Goal: Check status: Check status

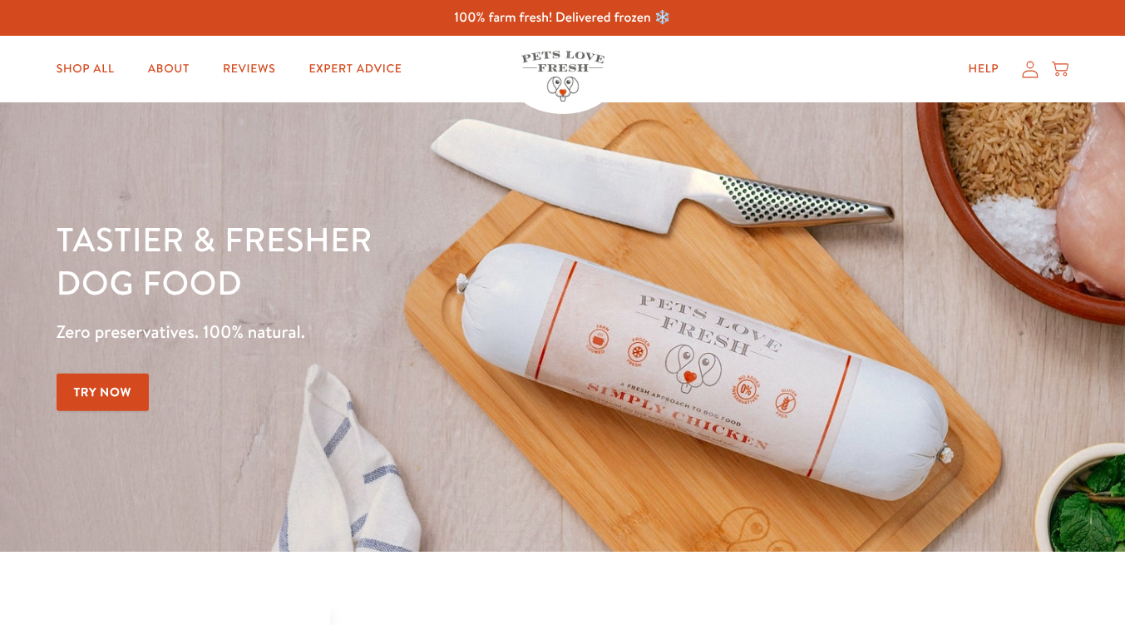
click at [1034, 74] on icon at bounding box center [1030, 69] width 17 height 17
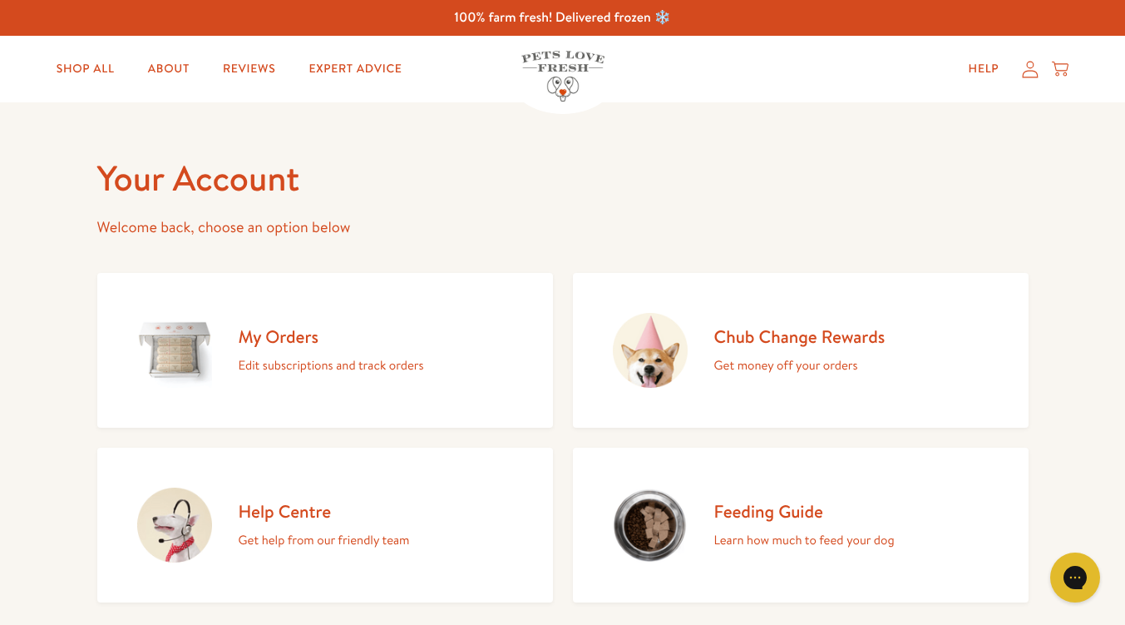
click at [285, 335] on h2 "My Orders" at bounding box center [331, 336] width 185 height 22
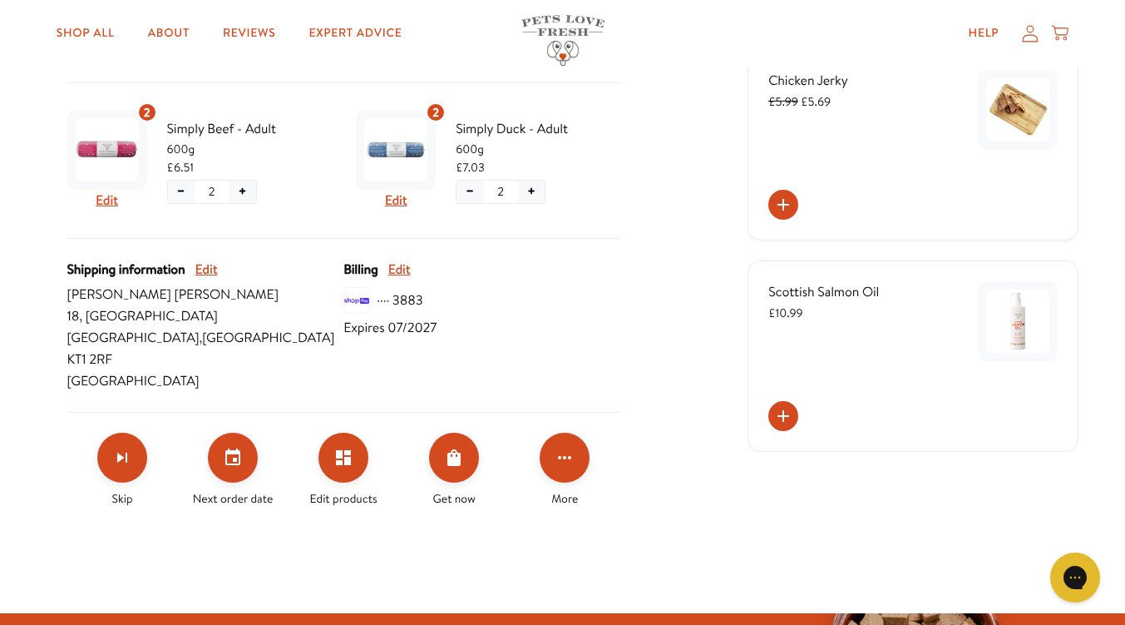
scroll to position [403, 0]
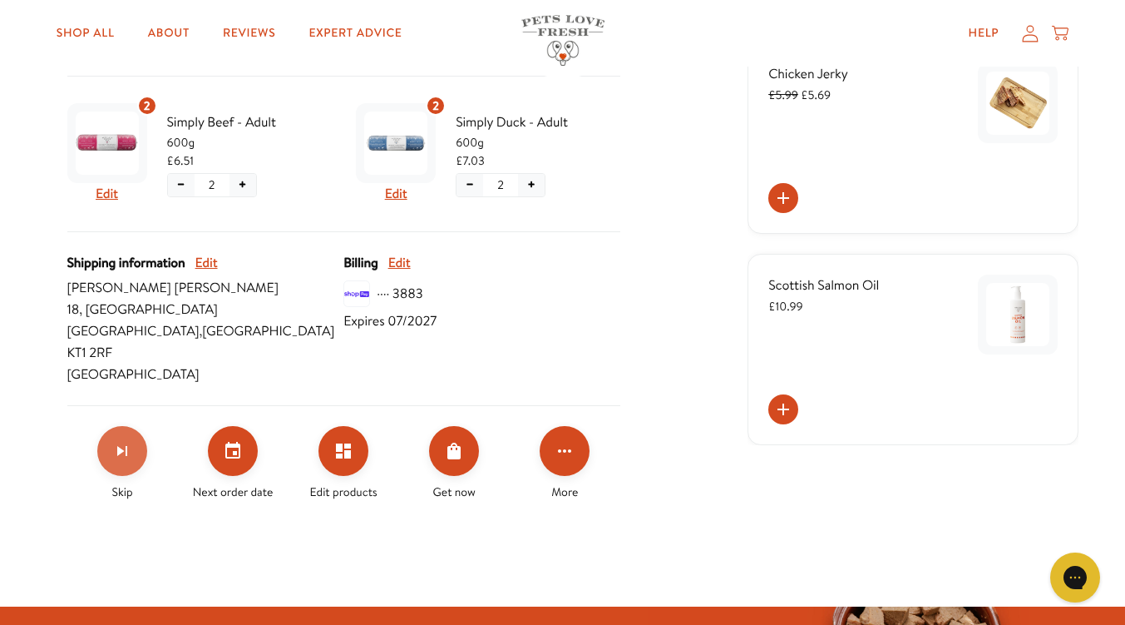
click at [120, 446] on icon "Skip subscription" at bounding box center [122, 451] width 10 height 10
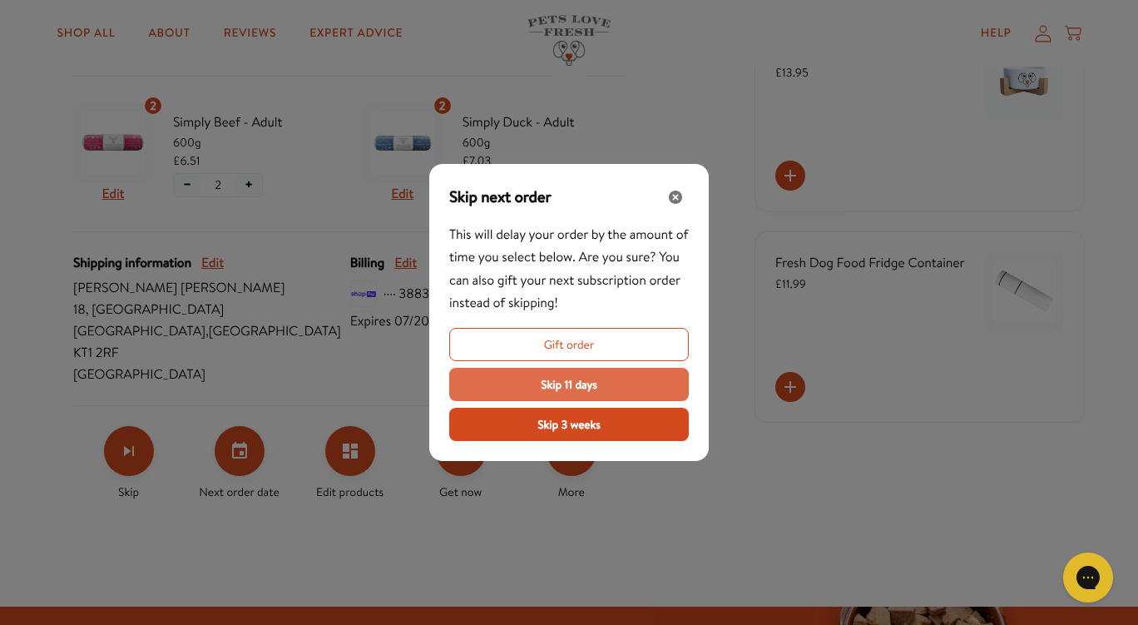
click at [546, 383] on span "Skip 11 days" at bounding box center [569, 384] width 57 height 18
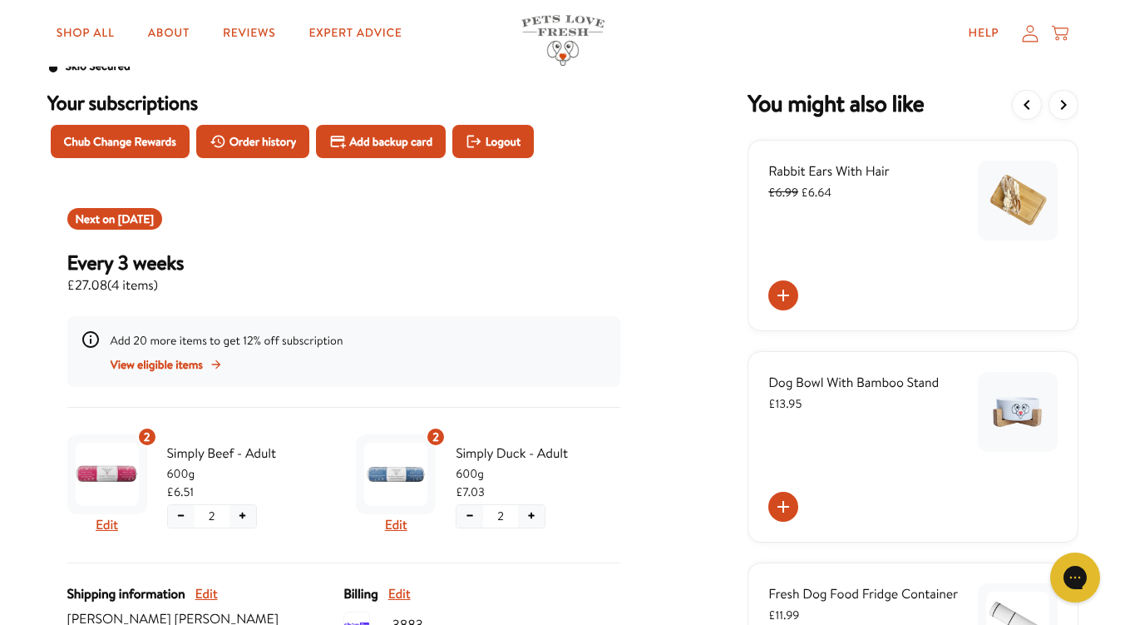
scroll to position [0, 0]
